Goal: Find specific page/section: Find specific page/section

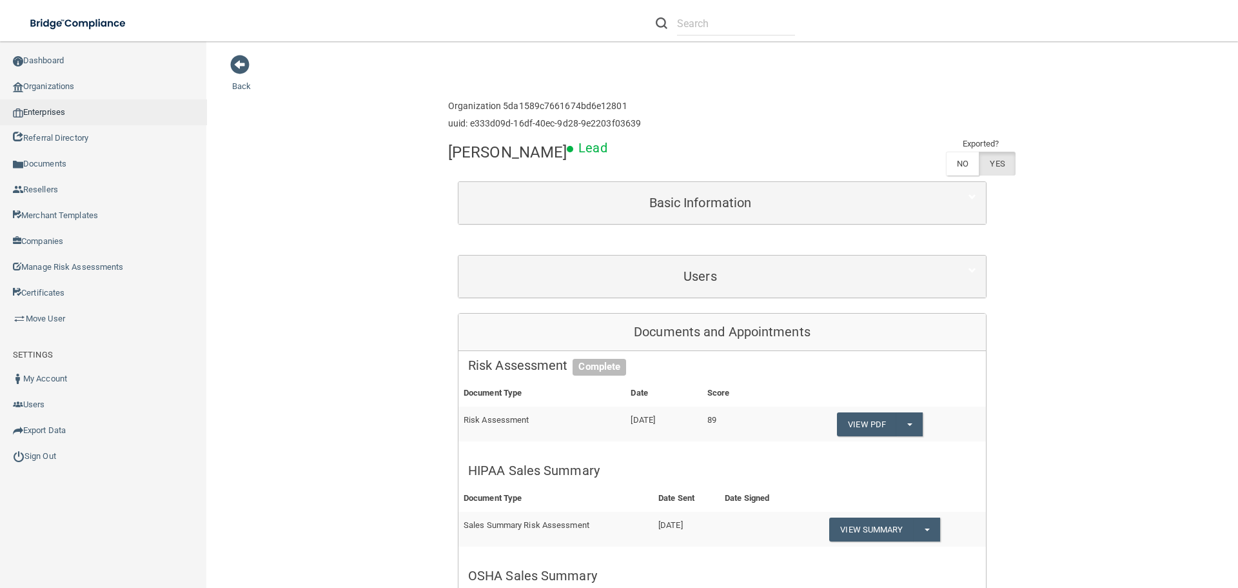
scroll to position [193, 0]
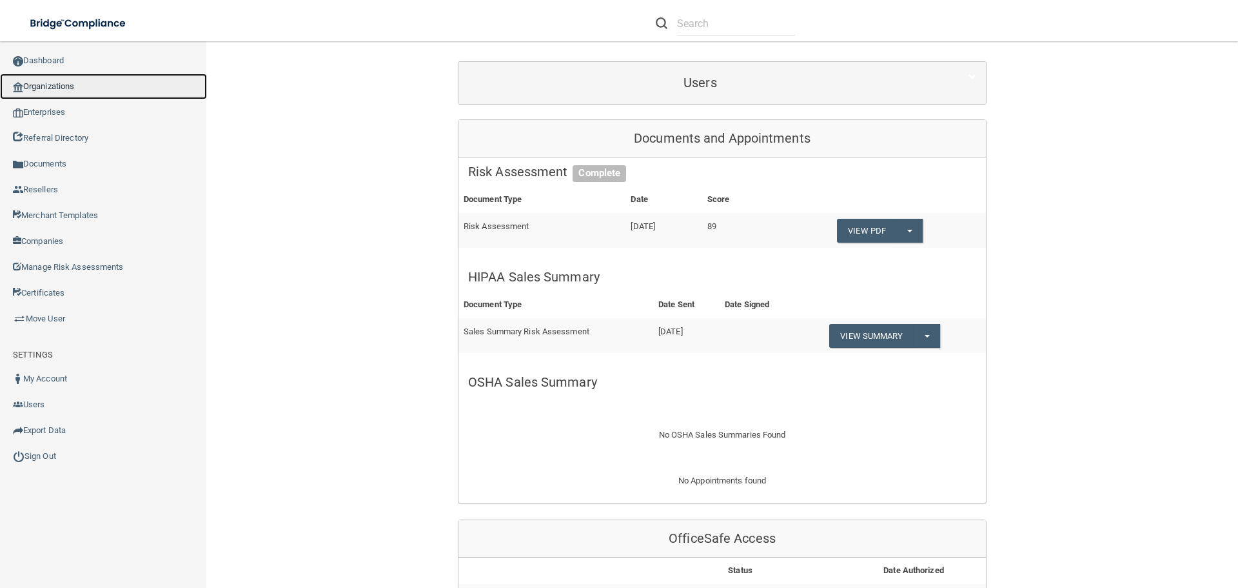
click at [56, 91] on link "Organizations" at bounding box center [103, 87] width 207 height 26
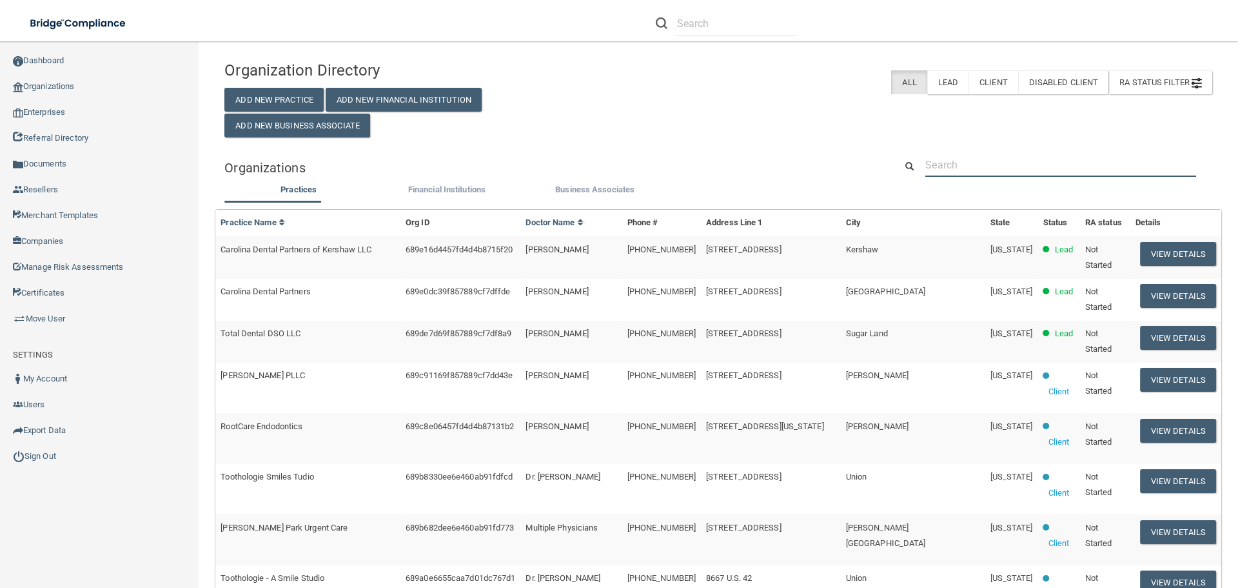
click at [973, 158] on input "text" at bounding box center [1060, 165] width 271 height 24
paste input "[PERSON_NAME] Orthodontics"
type input "[PERSON_NAME] Orthodontics"
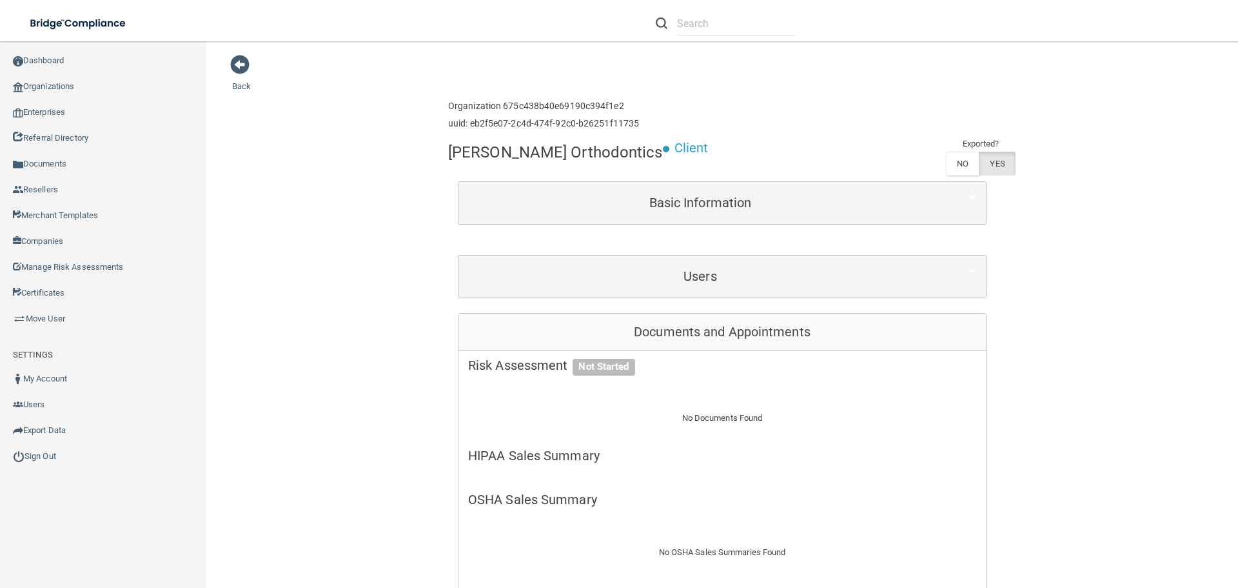
click at [592, 217] on div "Basic Information" at bounding box center [723, 203] width 528 height 42
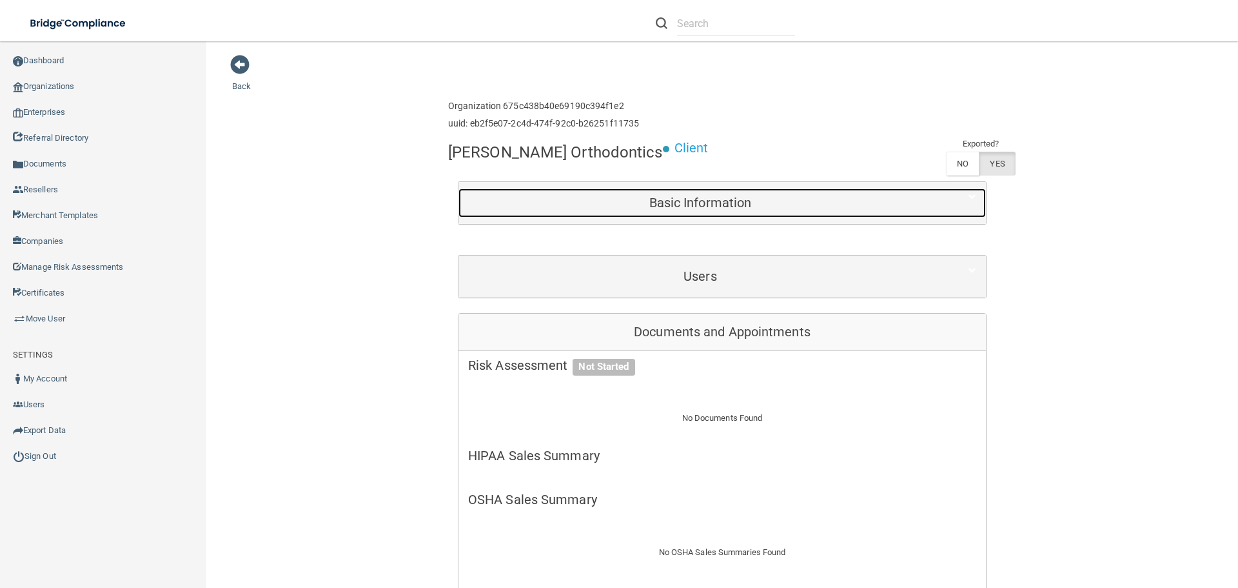
click at [606, 204] on h5 "Basic Information" at bounding box center [700, 202] width 464 height 14
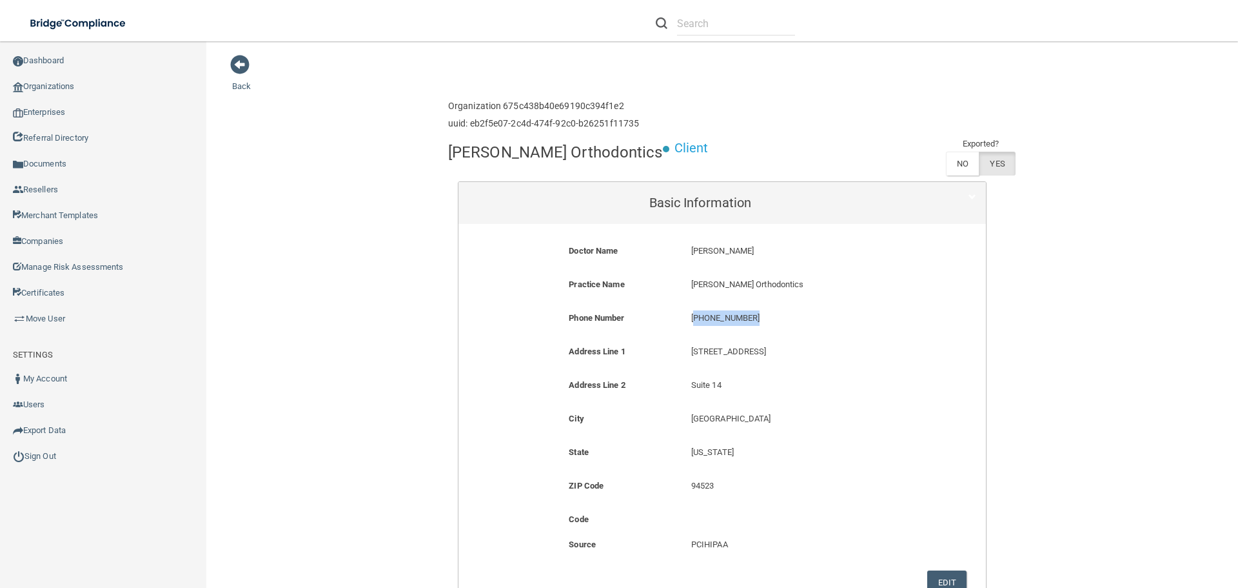
drag, startPoint x: 743, startPoint y: 316, endPoint x: 689, endPoint y: 319, distance: 54.3
click at [691, 319] on p "[PHONE_NUMBER]" at bounding box center [803, 317] width 225 height 15
copy p "925) 264-5988"
click at [39, 83] on link "Organizations" at bounding box center [103, 87] width 207 height 26
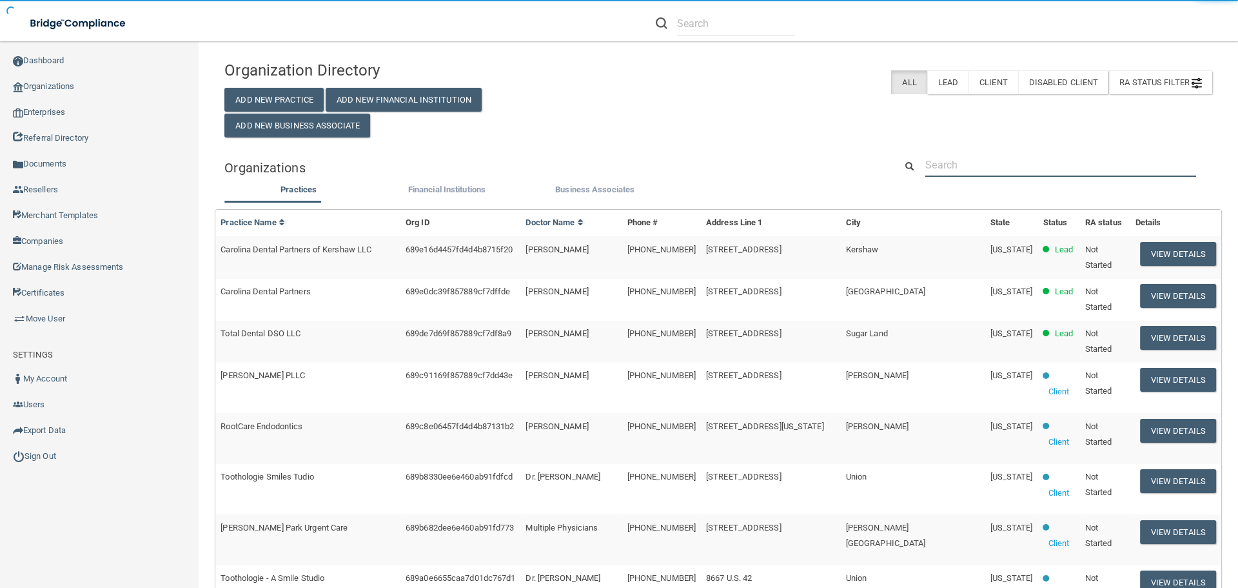
click at [987, 162] on input "text" at bounding box center [1060, 165] width 271 height 24
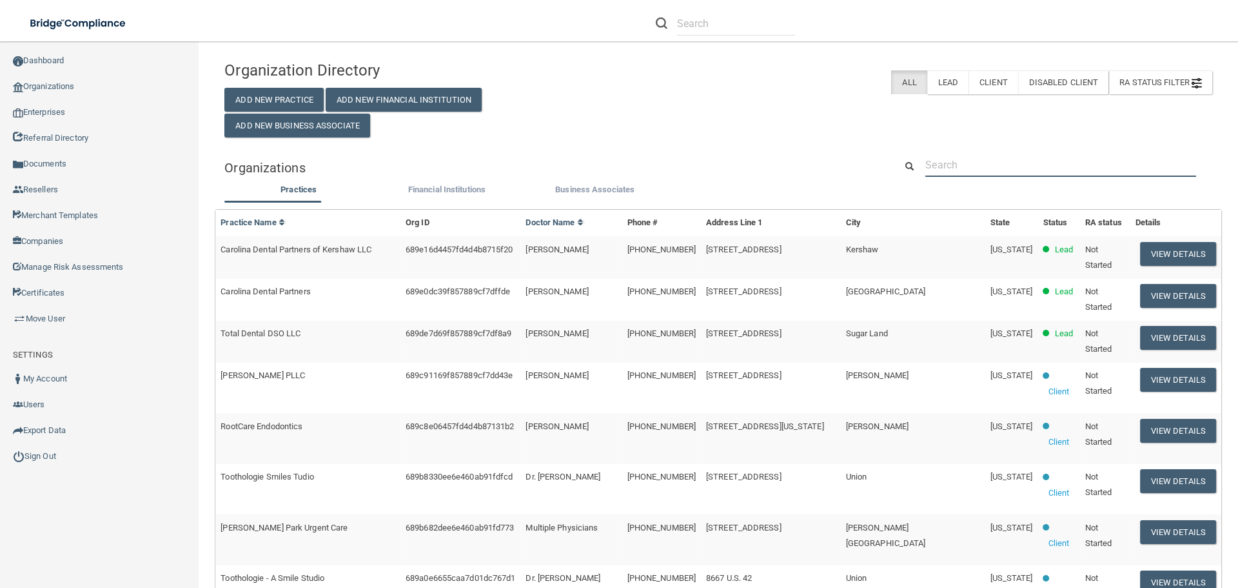
paste input "925) 264-5988"
type input "925) 264-5988"
